Goal: Check status: Check status

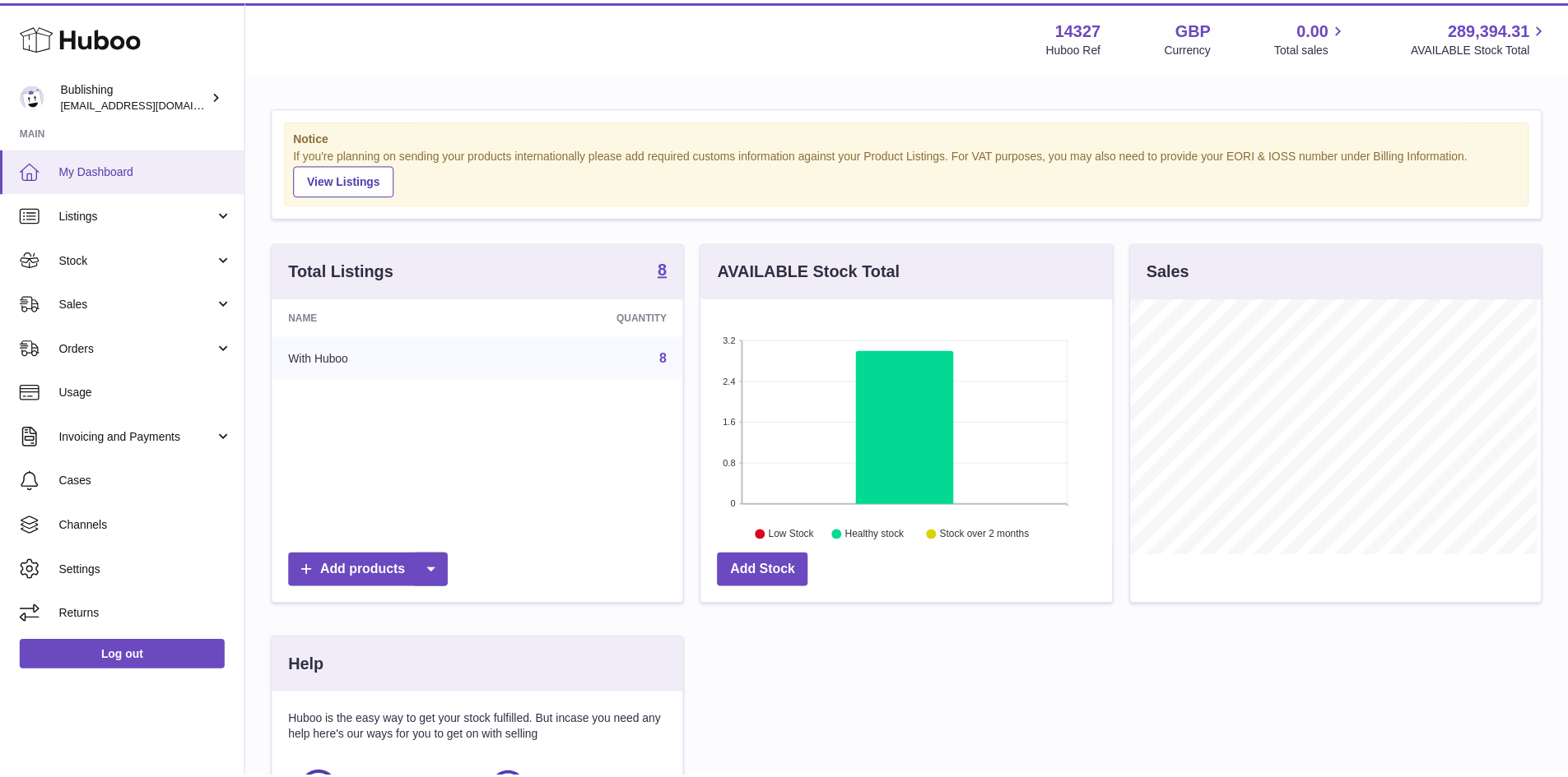
scroll to position [257, 415]
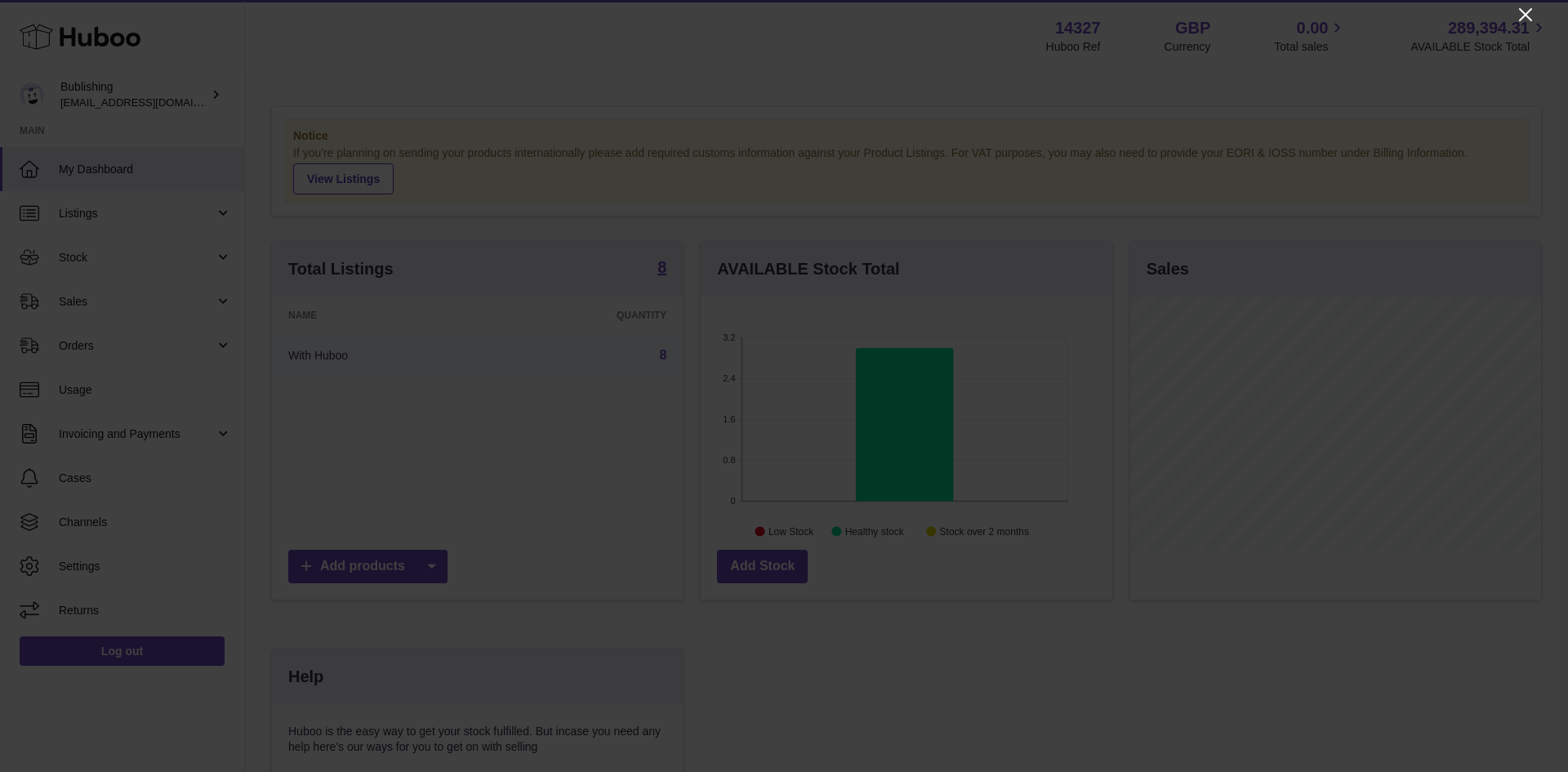
click at [1528, 13] on icon "Close" at bounding box center [1526, 15] width 13 height 13
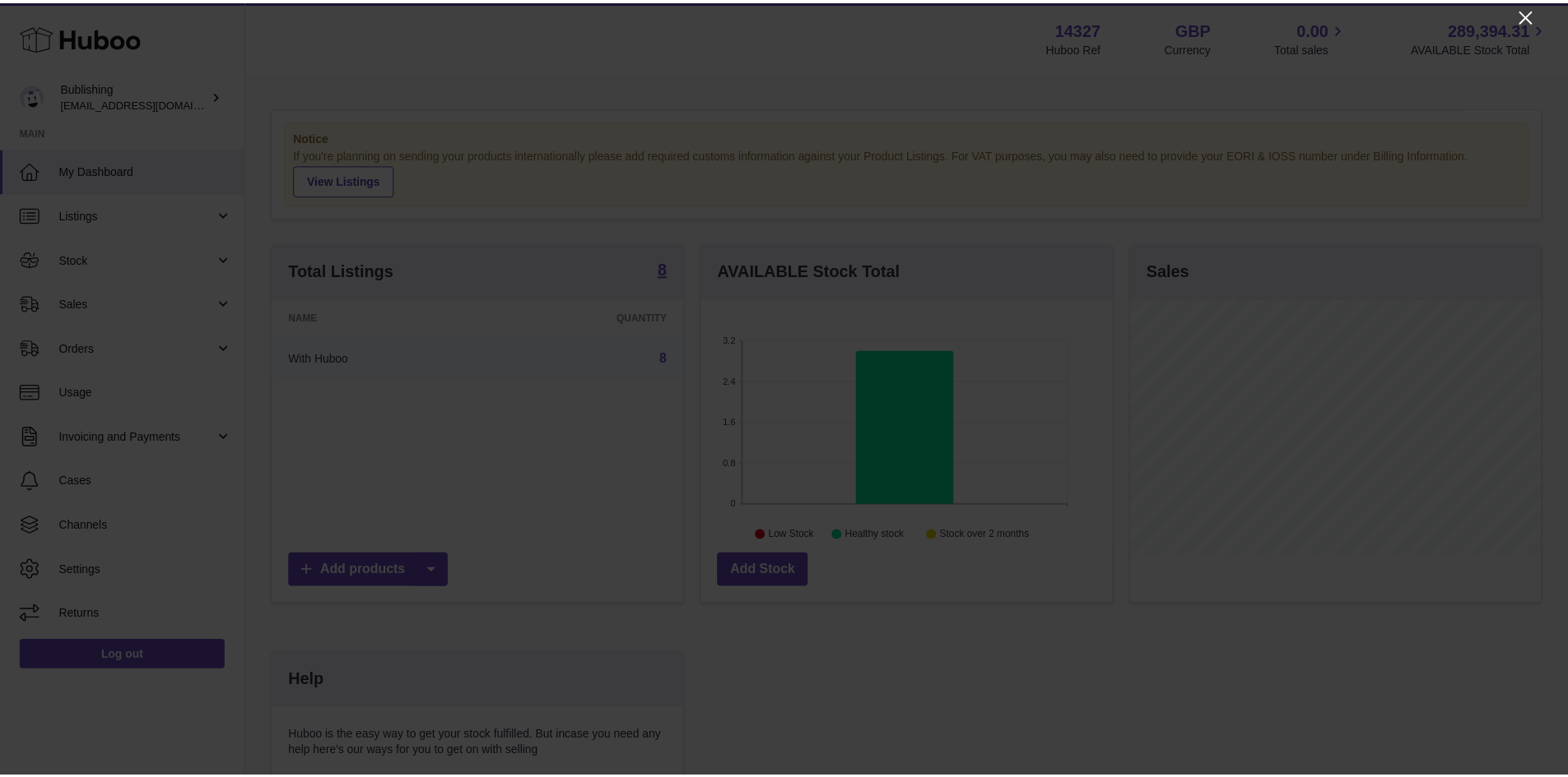
scroll to position [822326, 822454]
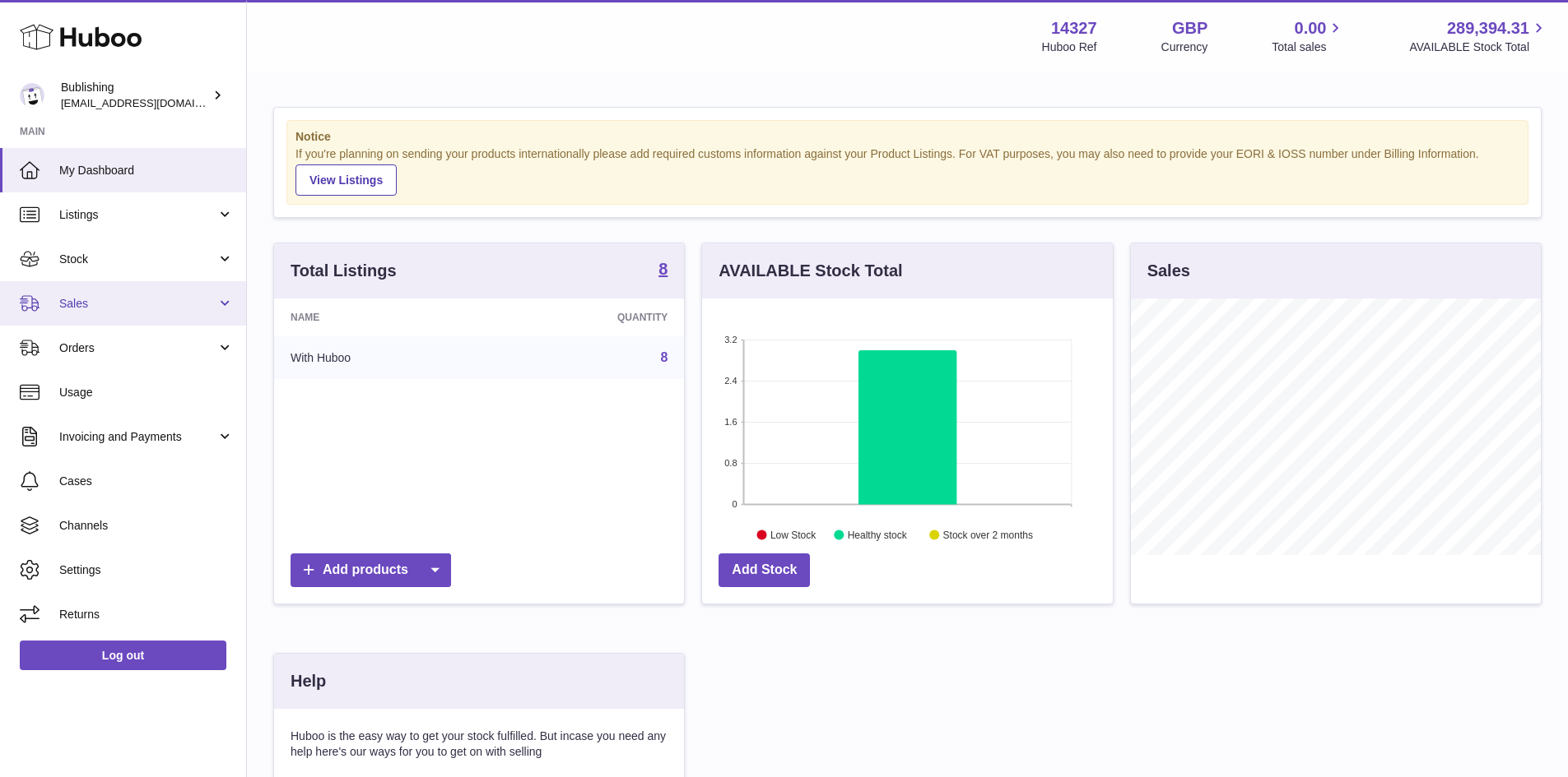
click at [89, 305] on span "Sales" at bounding box center [138, 304] width 157 height 15
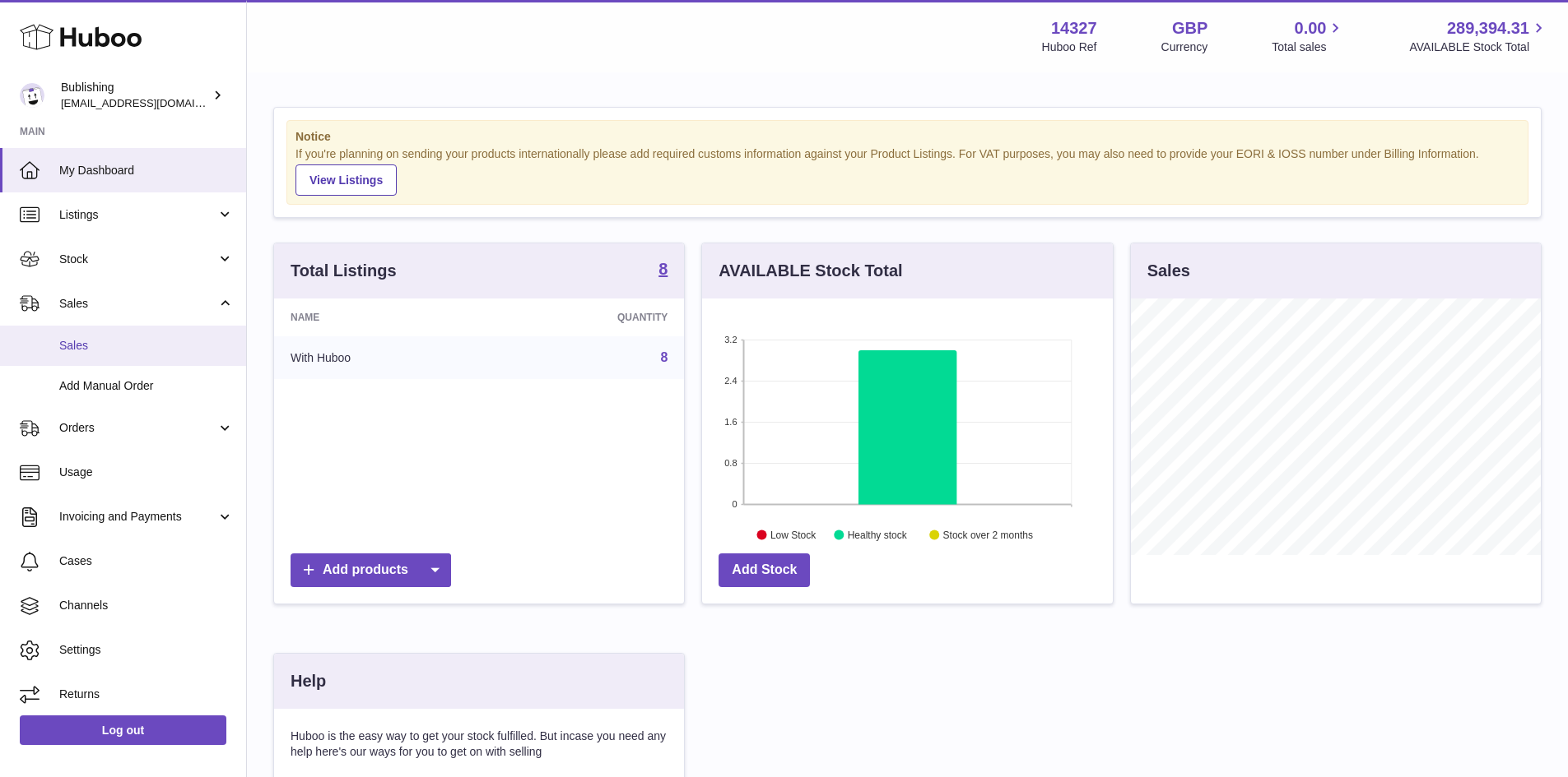
click at [98, 351] on span "Sales" at bounding box center [146, 346] width 174 height 15
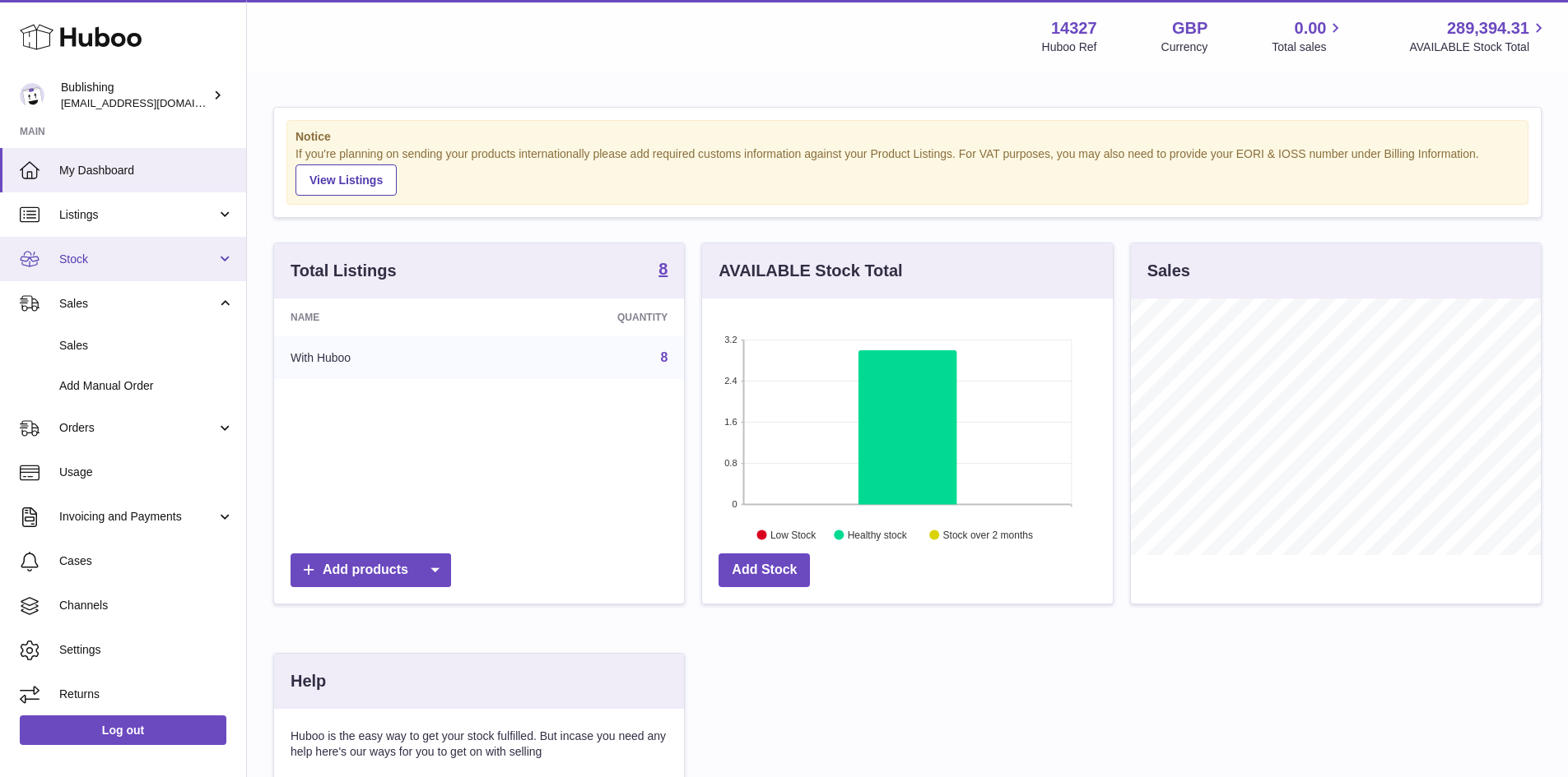
click at [68, 259] on span "Stock" at bounding box center [138, 260] width 157 height 15
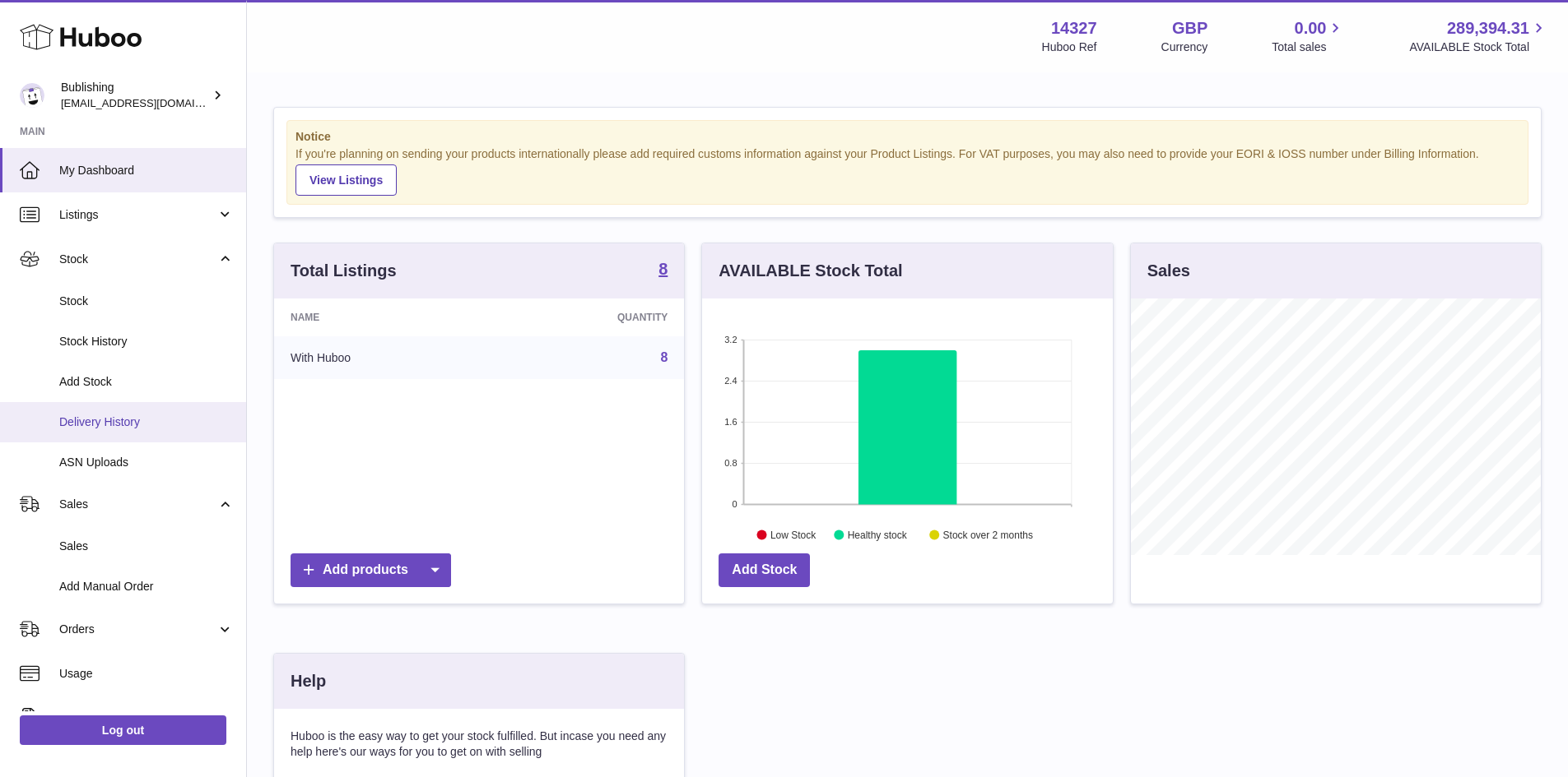
click at [128, 424] on span "Delivery History" at bounding box center [146, 422] width 174 height 15
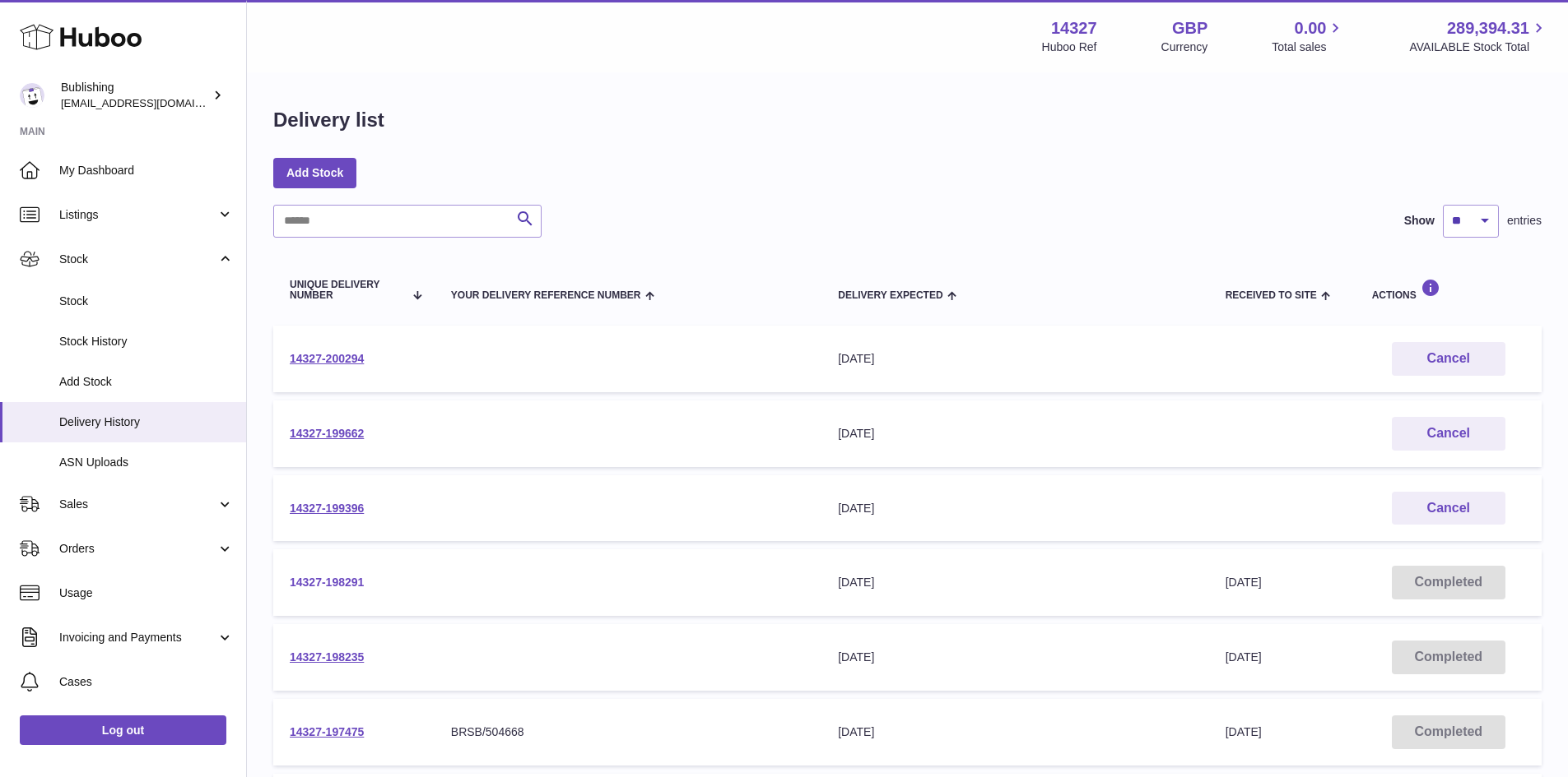
click at [349, 578] on link "14327-198291" at bounding box center [326, 583] width 74 height 13
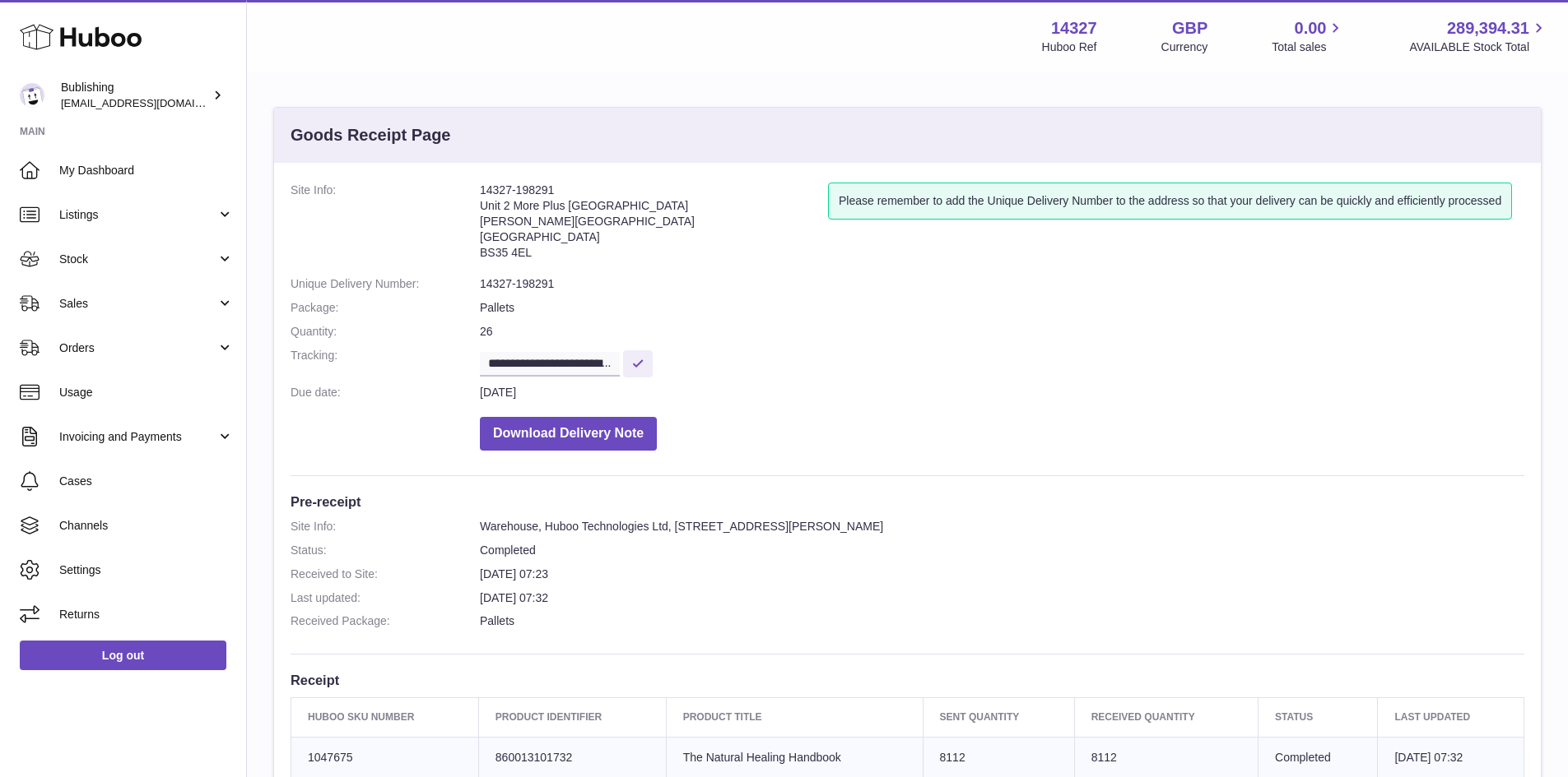
drag, startPoint x: 474, startPoint y: 189, endPoint x: 574, endPoint y: 182, distance: 100.2
click at [574, 182] on div "**********" at bounding box center [907, 580] width 1266 height 835
copy dl "14327-198291"
